Goal: Task Accomplishment & Management: Manage account settings

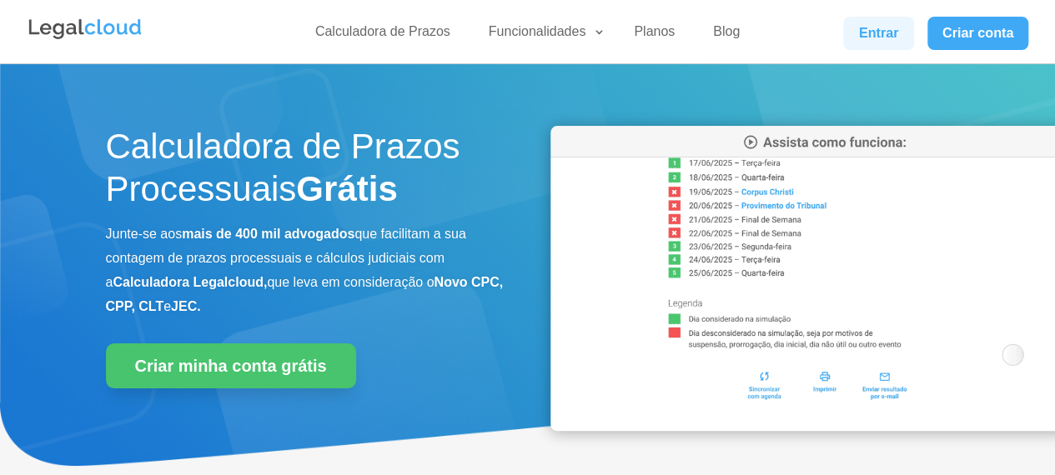
click at [863, 32] on link "Entrar" at bounding box center [878, 33] width 70 height 33
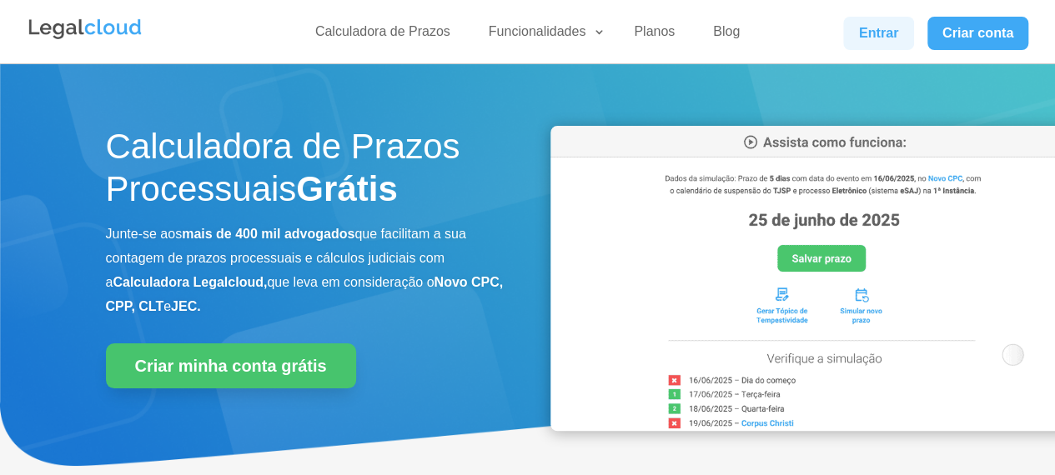
click at [880, 36] on link "Entrar" at bounding box center [878, 33] width 70 height 33
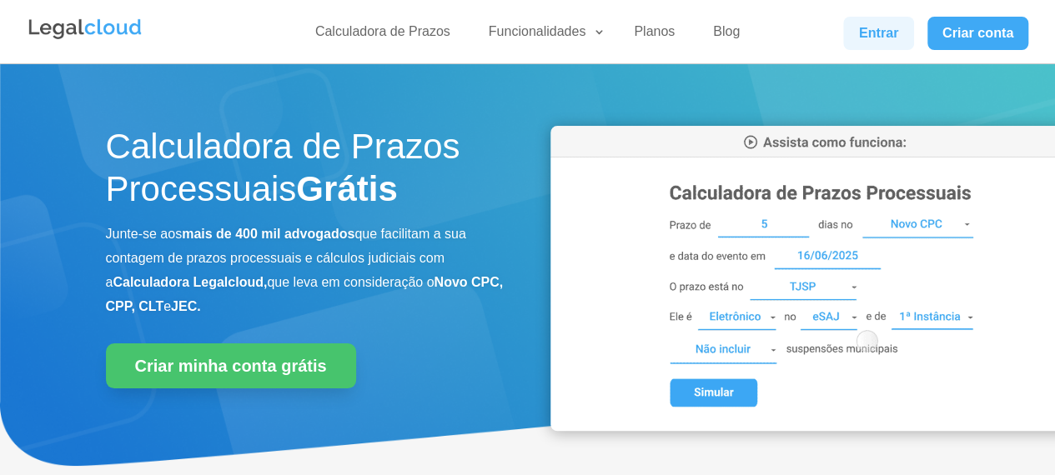
click at [846, 29] on link "Entrar" at bounding box center [878, 33] width 70 height 33
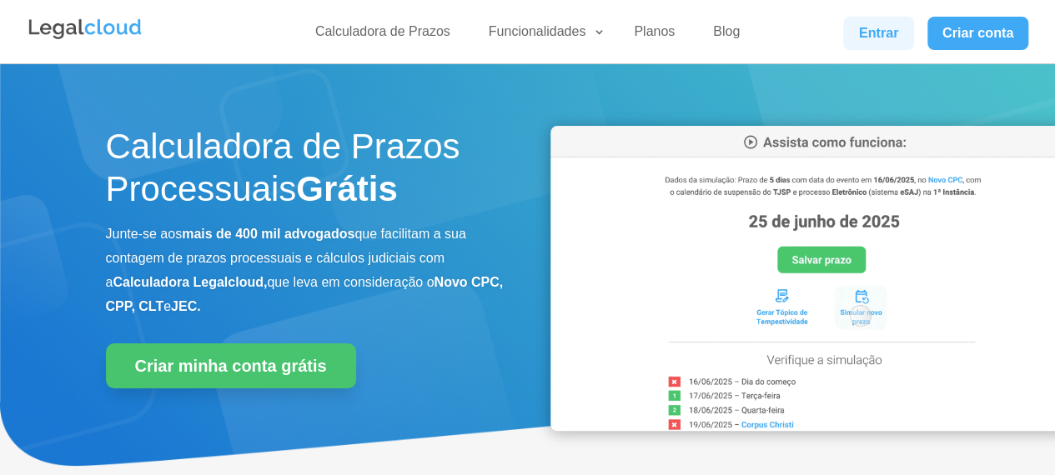
click at [893, 37] on link "Entrar" at bounding box center [878, 33] width 70 height 33
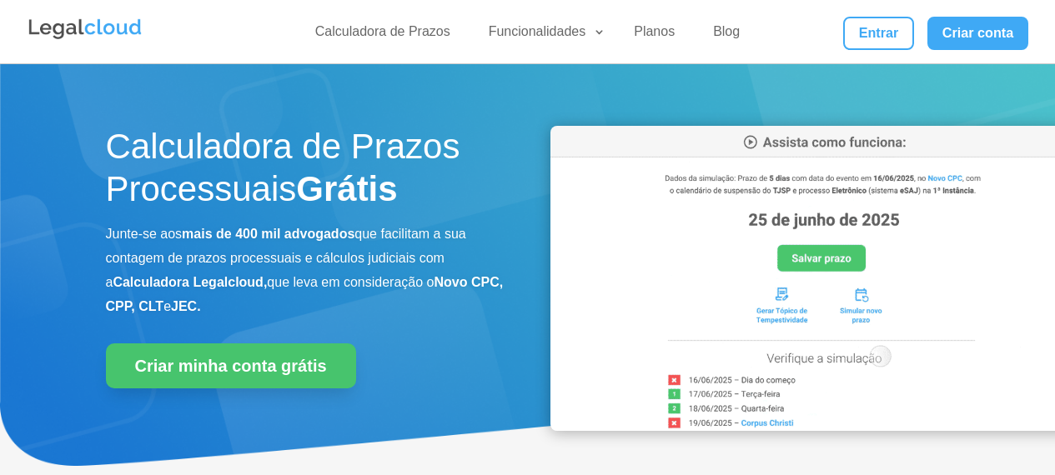
click at [880, 27] on link "Entrar" at bounding box center [878, 33] width 70 height 33
